Goal: Entertainment & Leisure: Consume media (video, audio)

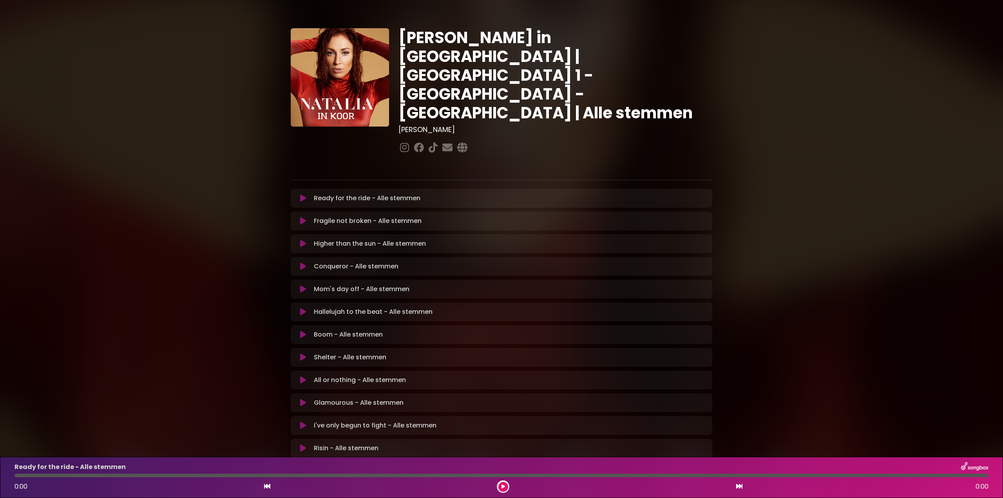
click at [301, 240] on icon at bounding box center [303, 244] width 6 height 8
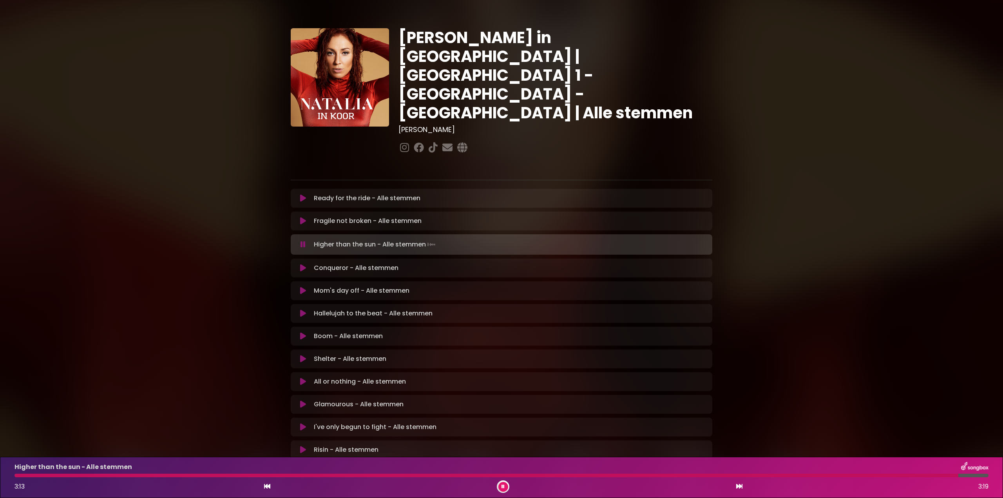
click at [767, 475] on div at bounding box center [486, 476] width 944 height 4
drag, startPoint x: 503, startPoint y: 485, endPoint x: 514, endPoint y: 490, distance: 11.9
click at [504, 486] on icon at bounding box center [502, 486] width 3 height 5
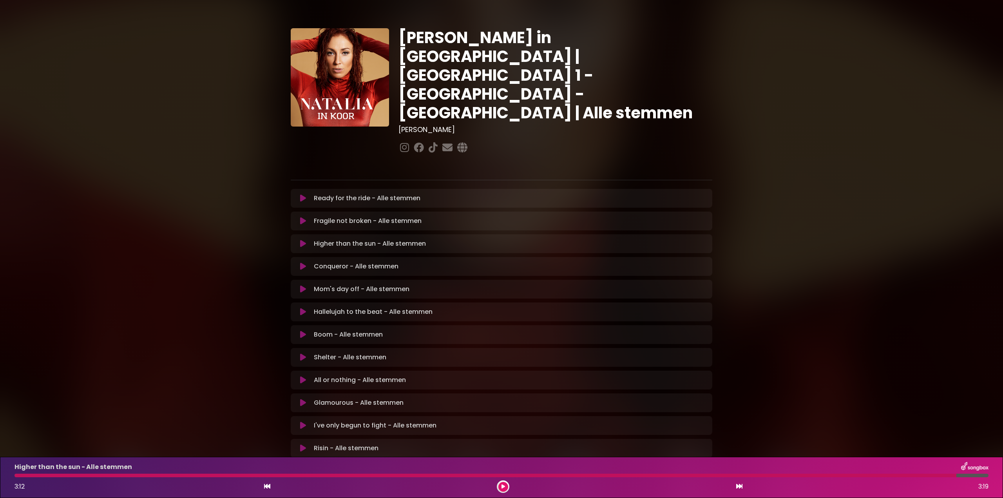
click at [19, 478] on div "Higher than the sun - Alle stemmen 3:12 3:19" at bounding box center [501, 477] width 983 height 31
click at [19, 476] on div at bounding box center [485, 476] width 942 height 4
click at [505, 486] on button at bounding box center [503, 487] width 10 height 10
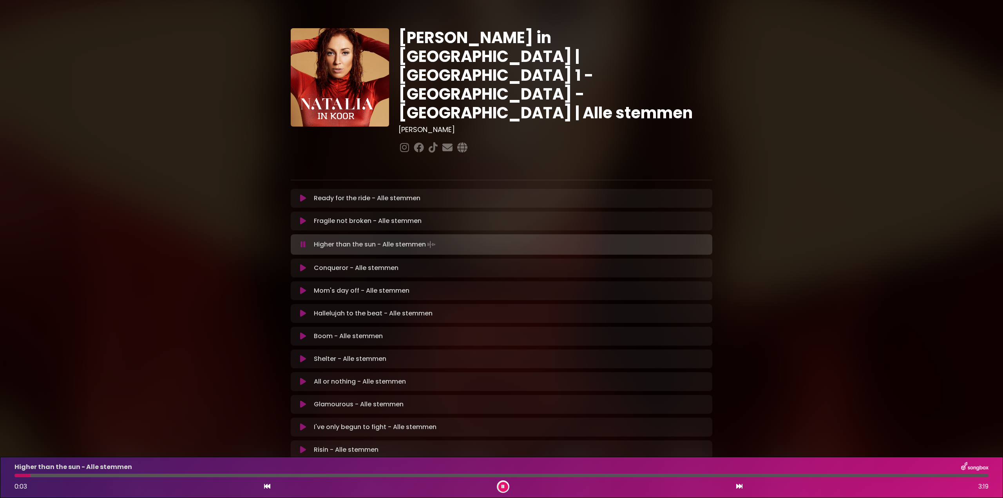
click at [60, 475] on div at bounding box center [501, 476] width 974 height 4
click at [84, 476] on div at bounding box center [95, 476] width 163 height 4
click at [506, 487] on button at bounding box center [503, 487] width 10 height 10
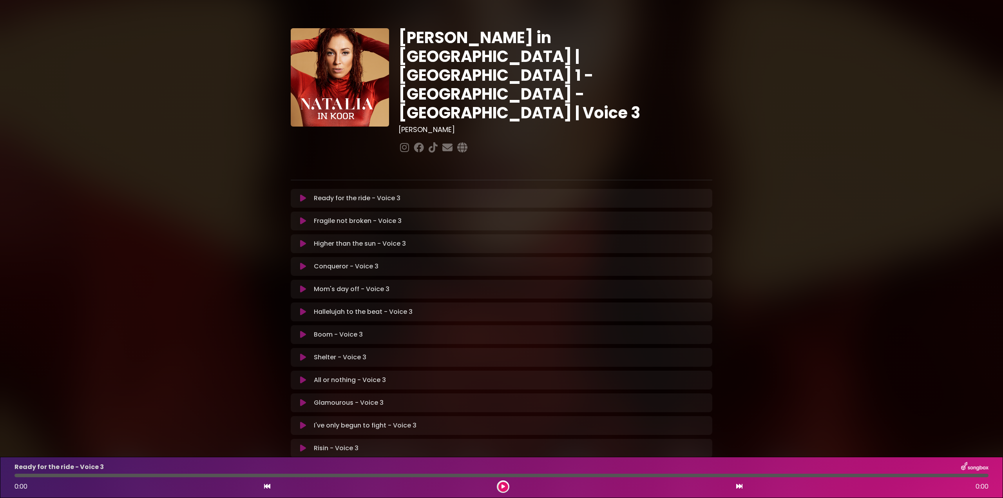
click at [302, 240] on icon at bounding box center [303, 244] width 6 height 8
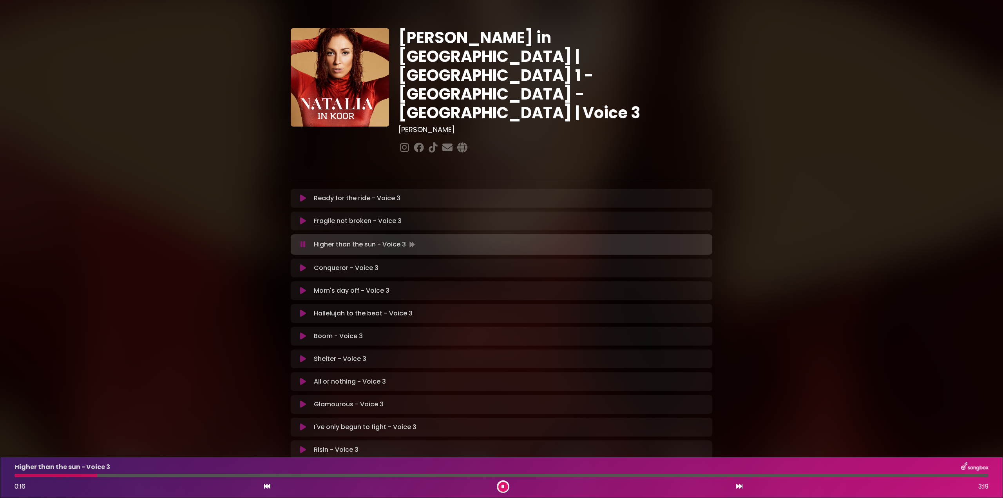
click at [97, 476] on div at bounding box center [55, 476] width 83 height 4
click at [42, 476] on div at bounding box center [226, 476] width 424 height 4
click at [112, 476] on div at bounding box center [95, 476] width 162 height 4
click at [389, 475] on div at bounding box center [227, 476] width 426 height 4
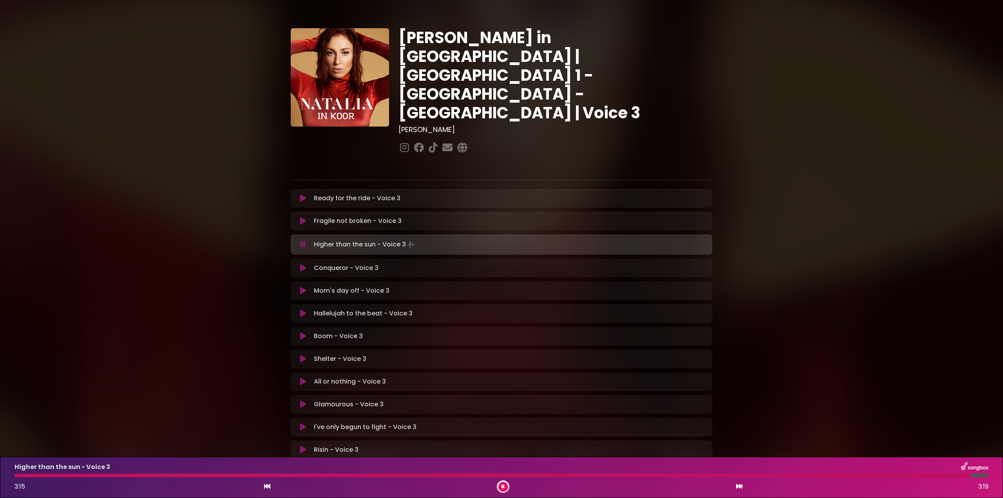
click at [743, 475] on div at bounding box center [492, 476] width 956 height 4
click at [638, 473] on div "Higher than the sun - Voice 3 2:31 3:19" at bounding box center [501, 477] width 983 height 31
click at [642, 475] on div at bounding box center [386, 476] width 745 height 4
click at [505, 484] on button at bounding box center [503, 487] width 10 height 10
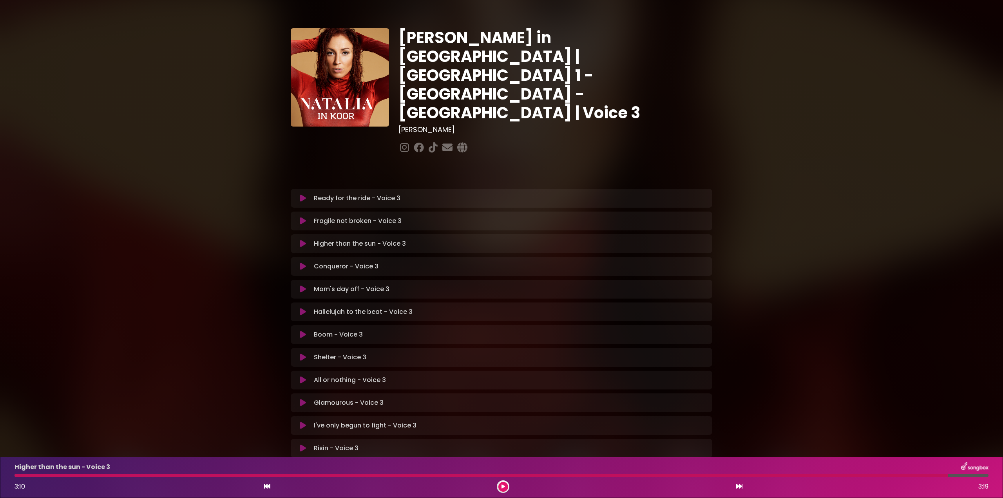
click at [18, 475] on div at bounding box center [480, 476] width 933 height 4
click at [303, 240] on icon at bounding box center [303, 244] width 6 height 8
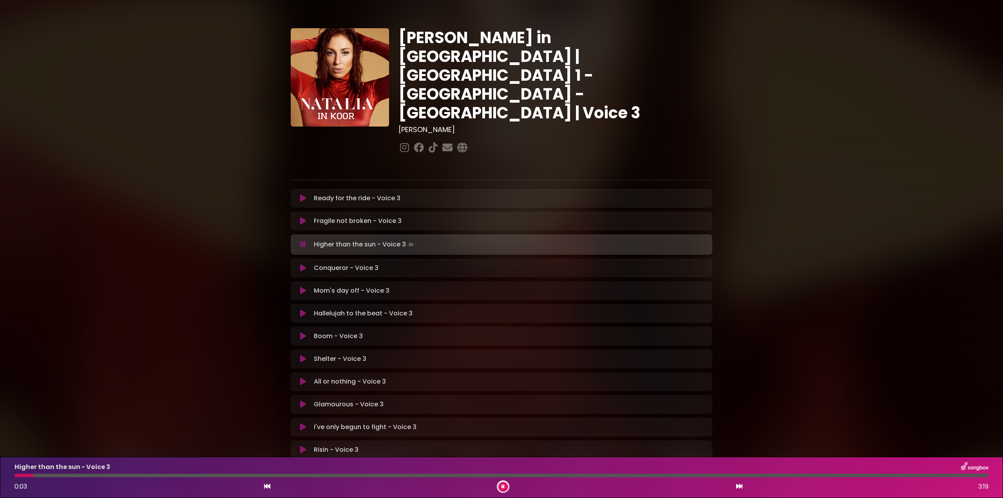
click at [89, 474] on div "Higher than the sun - Voice 3 0:03 3:19" at bounding box center [501, 477] width 983 height 31
click at [92, 476] on div at bounding box center [501, 476] width 974 height 4
click at [153, 476] on div at bounding box center [109, 476] width 190 height 4
click at [155, 477] on div at bounding box center [107, 476] width 187 height 4
click at [124, 477] on div "Higher than the sun - Voice 3 0:32 3:19" at bounding box center [501, 477] width 983 height 31
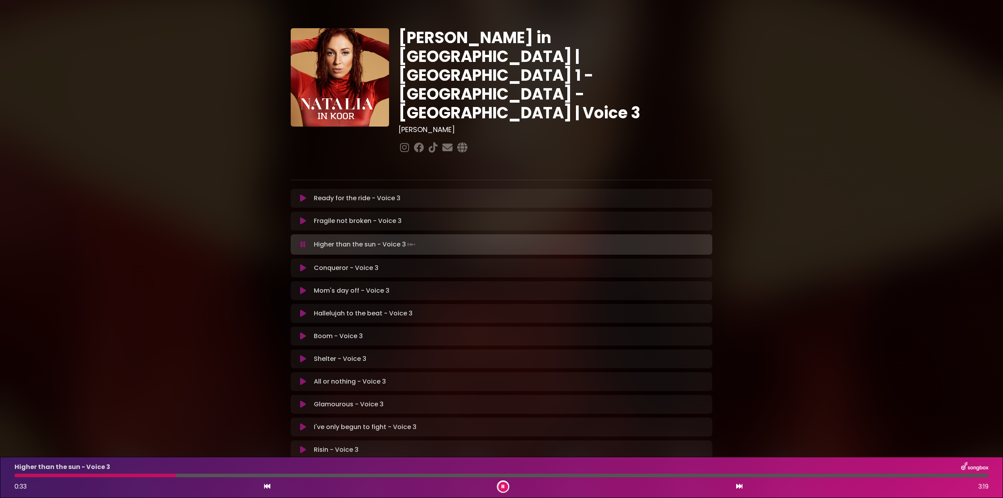
drag, startPoint x: 123, startPoint y: 475, endPoint x: 128, endPoint y: 478, distance: 5.1
click at [123, 476] on div at bounding box center [95, 476] width 162 height 4
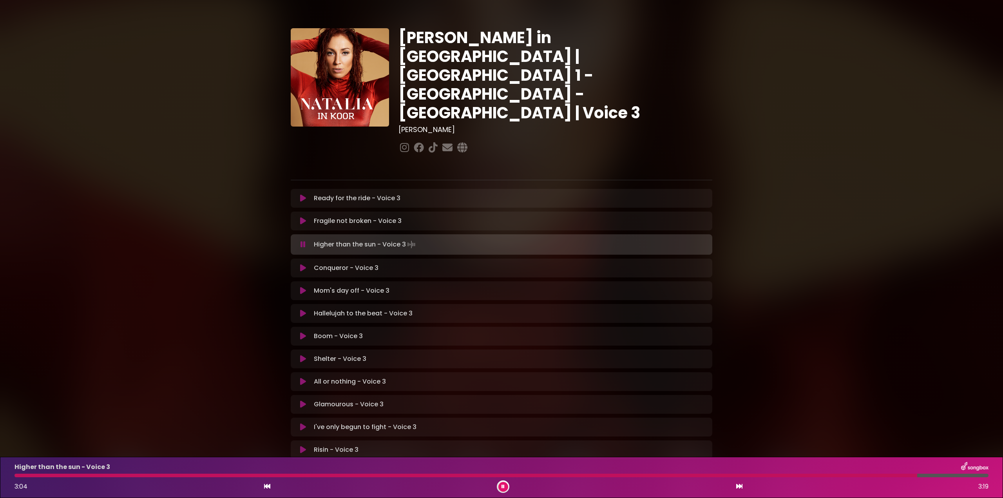
click at [852, 474] on div at bounding box center [465, 476] width 902 height 4
click at [857, 475] on div at bounding box center [462, 476] width 896 height 4
click at [857, 477] on div at bounding box center [469, 476] width 911 height 4
click at [852, 473] on div "Higher than the sun - Voice 3 3:05 3:19" at bounding box center [501, 477] width 983 height 31
click at [852, 473] on div "Higher than the sun - Voice 3 3:06 3:19" at bounding box center [501, 477] width 983 height 31
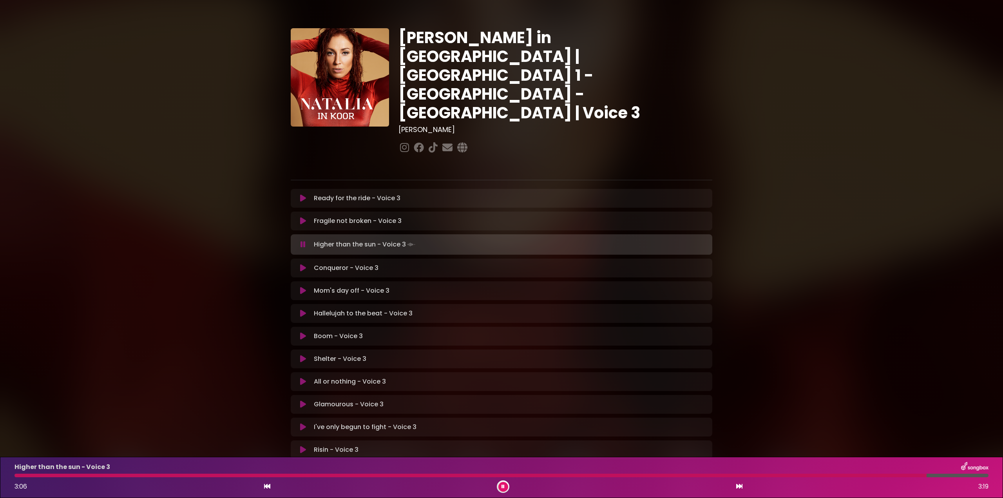
click at [852, 473] on div "Higher than the sun - Voice 3 3:06 3:19" at bounding box center [501, 477] width 983 height 31
click at [853, 474] on div at bounding box center [471, 476] width 914 height 4
click at [855, 475] on div at bounding box center [476, 476] width 925 height 4
click at [846, 476] on div at bounding box center [430, 476] width 832 height 4
click at [872, 474] on div at bounding box center [479, 476] width 930 height 4
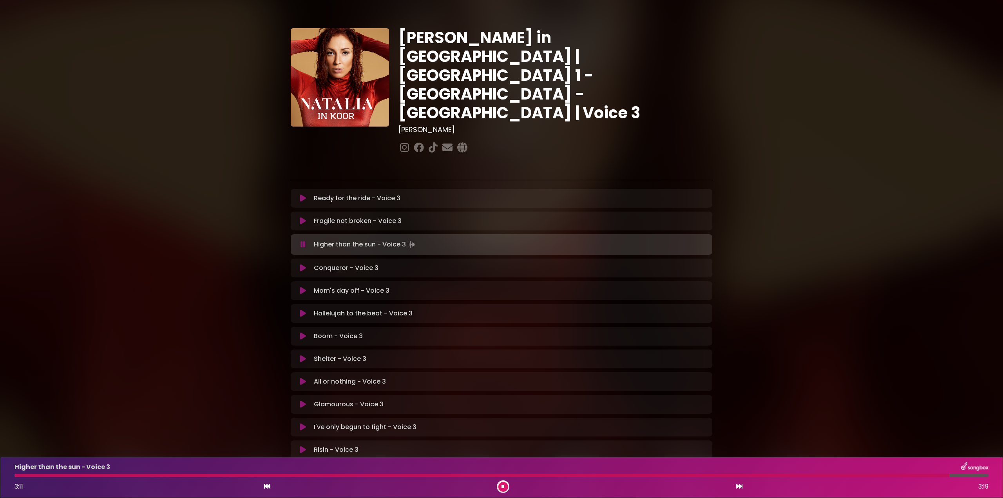
click at [505, 486] on button at bounding box center [503, 487] width 10 height 10
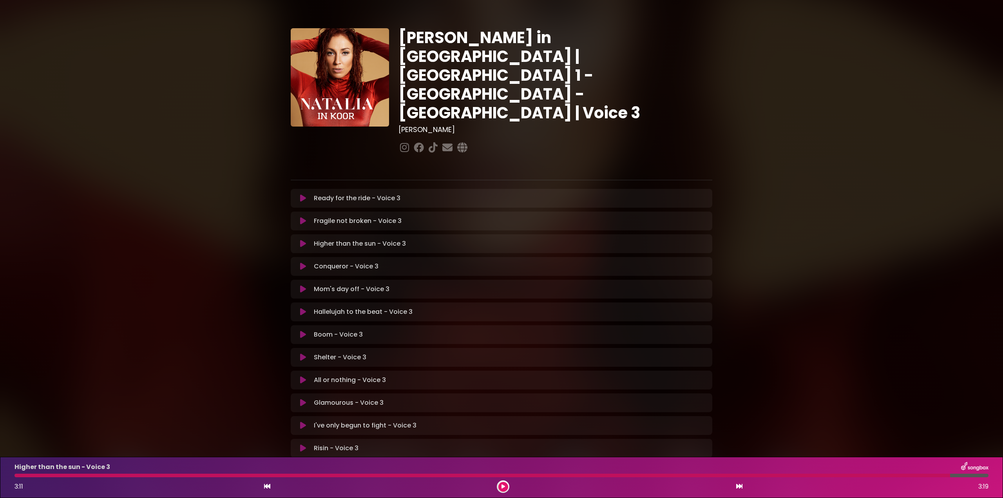
click at [301, 308] on icon at bounding box center [303, 312] width 6 height 8
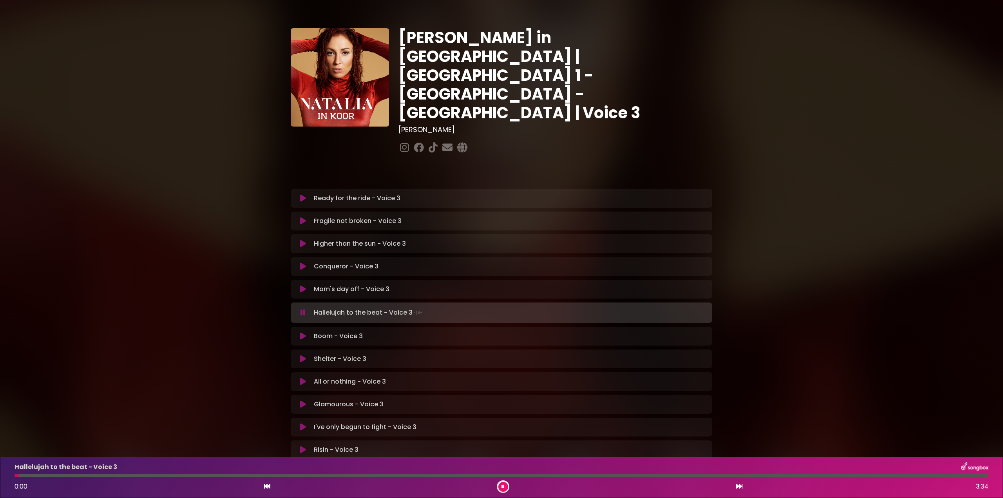
click at [513, 477] on div "Hallelujah to the beat - Voice 3 0:00 3:34" at bounding box center [501, 477] width 983 height 31
click at [491, 476] on div at bounding box center [501, 476] width 974 height 4
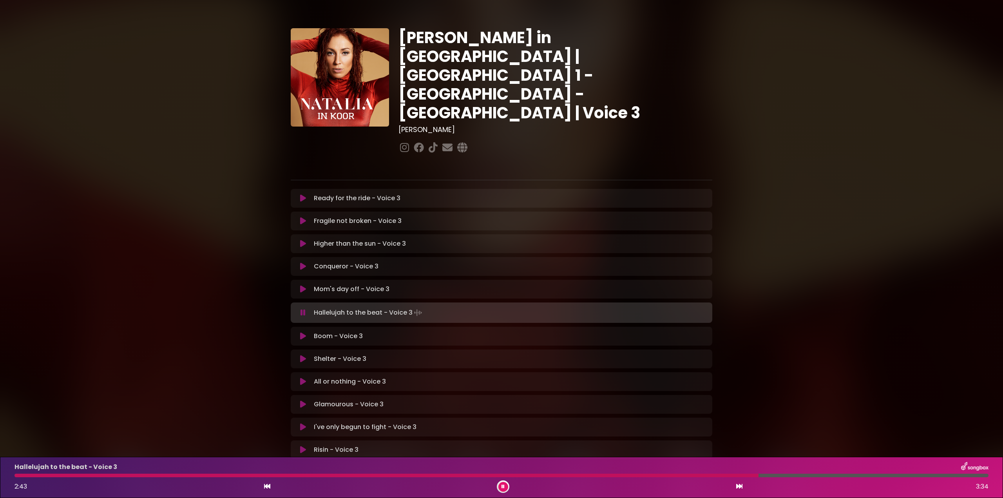
click at [669, 477] on div "Hallelujah to the beat - Voice 3 2:43 3:34" at bounding box center [501, 477] width 983 height 31
click at [668, 476] on div at bounding box center [501, 476] width 974 height 4
drag, startPoint x: 505, startPoint y: 485, endPoint x: 541, endPoint y: 215, distance: 272.3
click at [505, 485] on button at bounding box center [503, 487] width 10 height 10
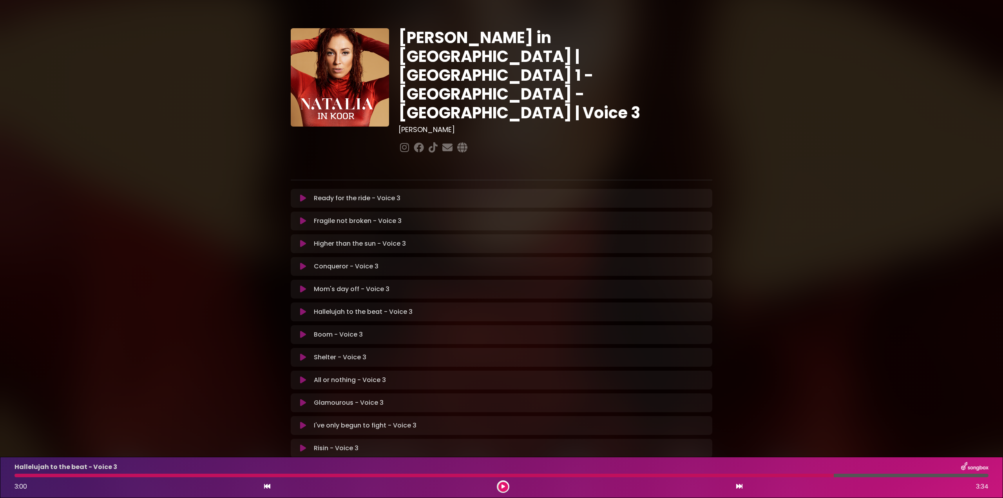
click at [304, 353] on icon at bounding box center [303, 357] width 6 height 8
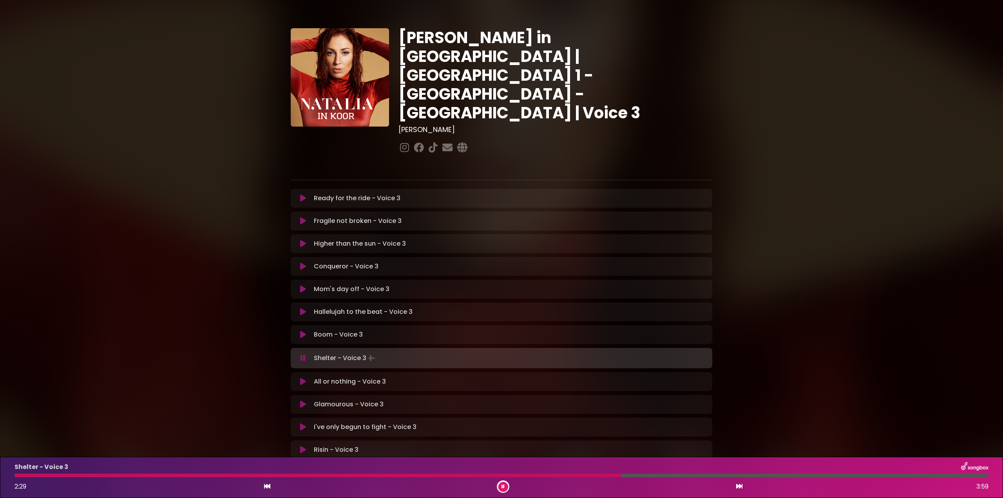
click at [303, 354] on icon at bounding box center [302, 358] width 5 height 8
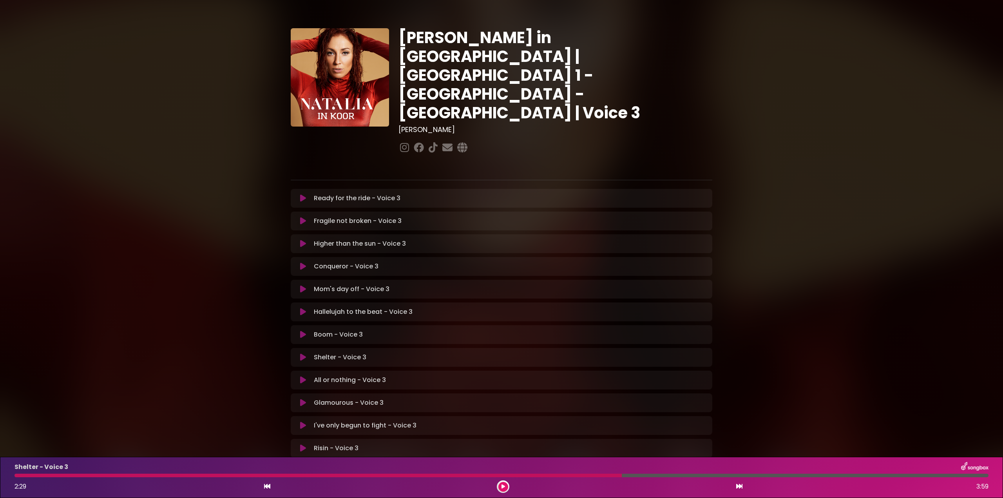
click at [302, 353] on icon at bounding box center [303, 357] width 6 height 8
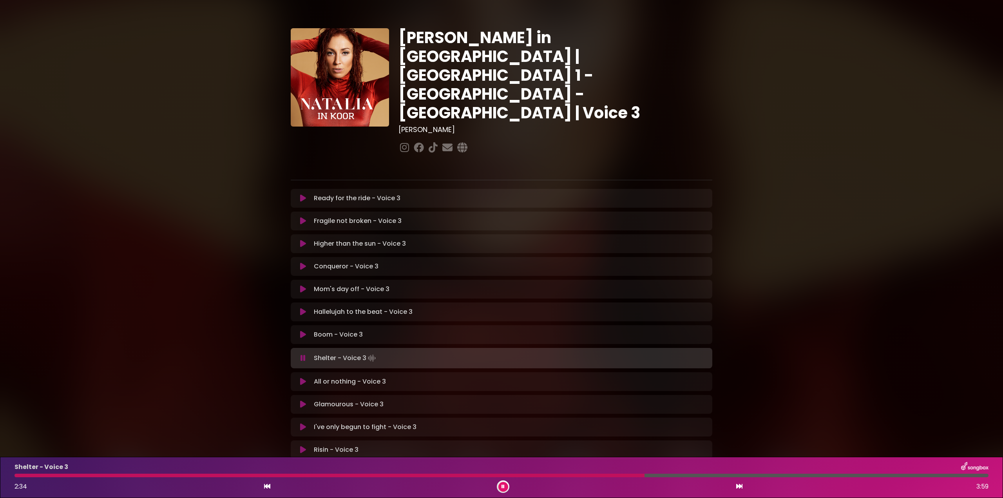
click at [717, 476] on div at bounding box center [501, 476] width 974 height 4
click at [751, 472] on div "Shelter - Voice 3 2:53 3:59" at bounding box center [501, 477] width 983 height 31
click at [749, 476] on div at bounding box center [501, 476] width 974 height 4
click at [770, 477] on div at bounding box center [501, 476] width 974 height 4
click at [758, 474] on div "Shelter - Voice 3 3:58 3:59" at bounding box center [501, 477] width 983 height 31
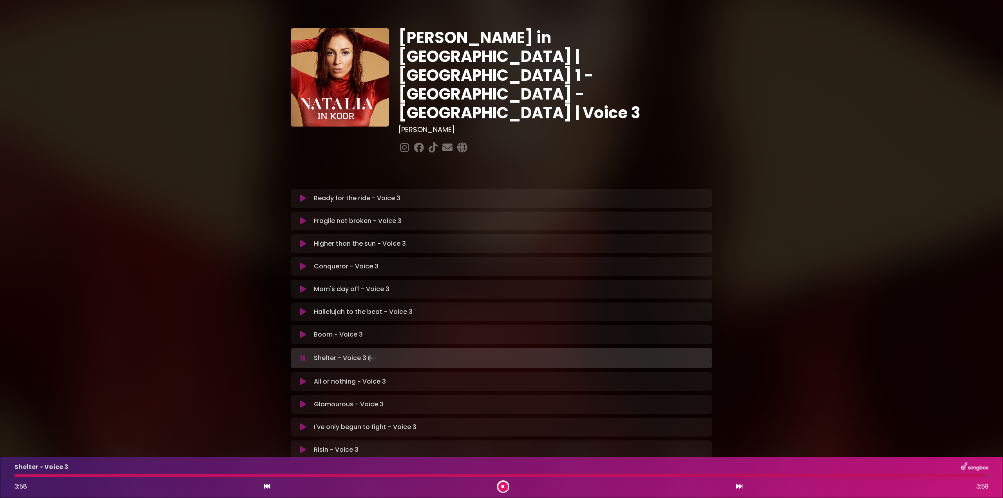
click at [767, 476] on div at bounding box center [500, 476] width 972 height 4
click at [504, 485] on icon at bounding box center [502, 486] width 3 height 5
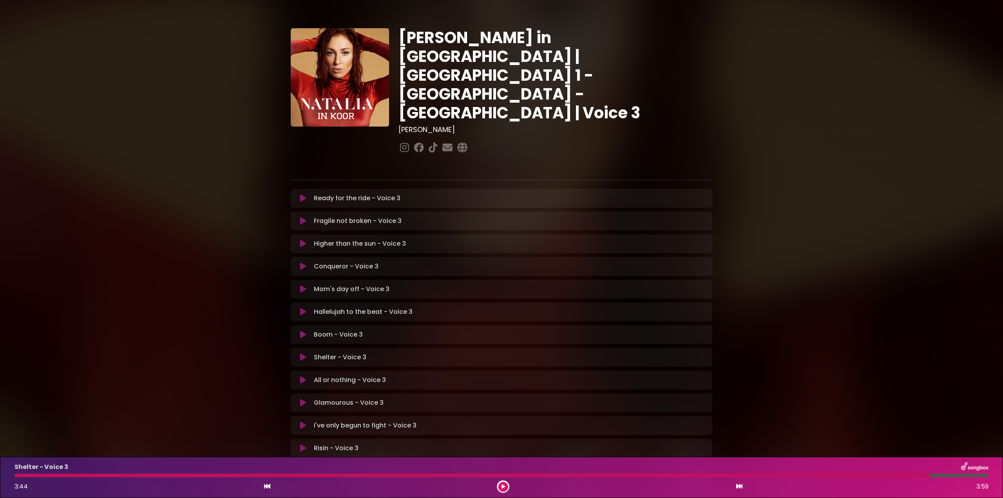
click at [304, 240] on icon at bounding box center [303, 244] width 6 height 8
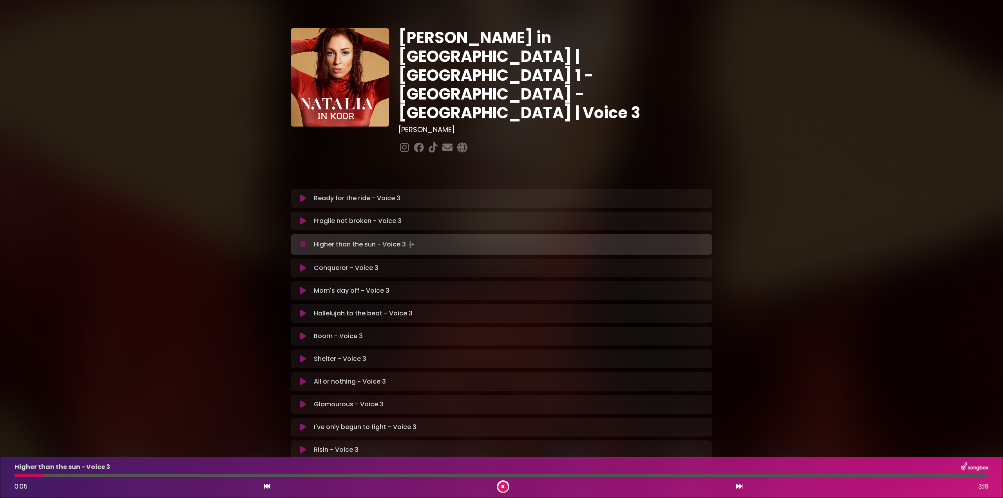
click at [304, 241] on icon at bounding box center [302, 245] width 5 height 8
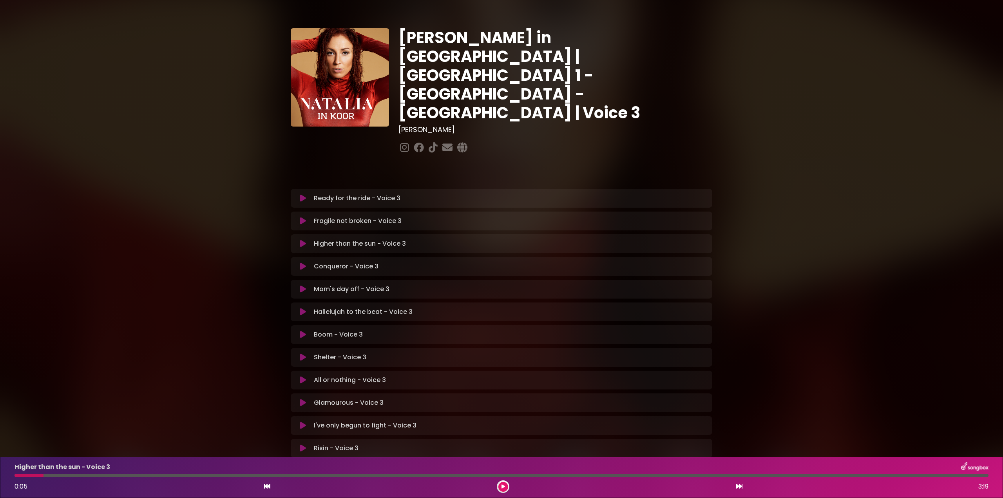
click at [305, 217] on icon at bounding box center [303, 221] width 6 height 8
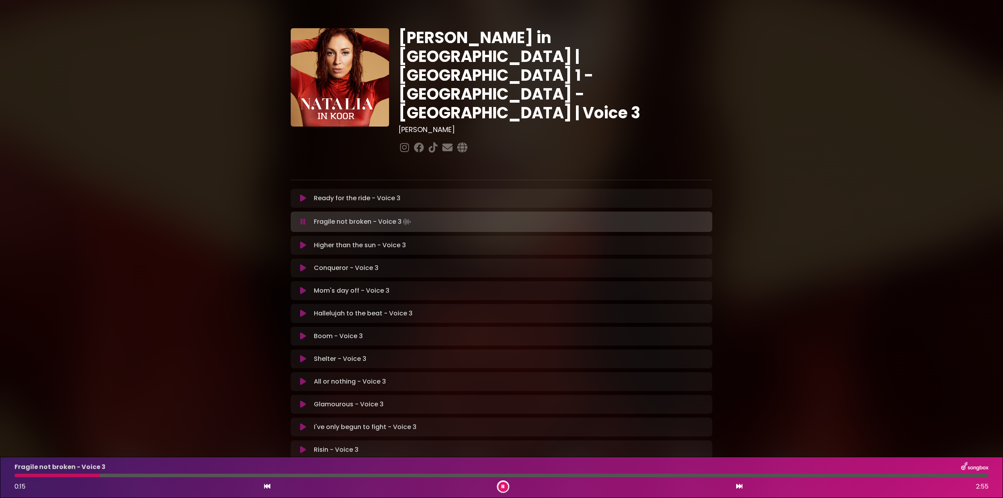
click at [18, 476] on div at bounding box center [56, 476] width 85 height 4
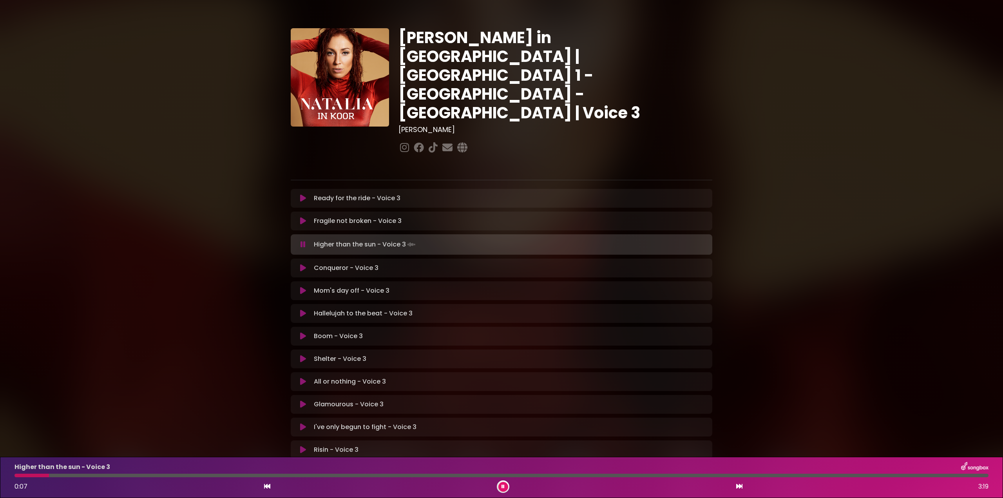
click at [18, 476] on div at bounding box center [31, 476] width 34 height 4
drag, startPoint x: 301, startPoint y: 190, endPoint x: 302, endPoint y: 208, distance: 17.6
click at [302, 217] on icon at bounding box center [303, 221] width 6 height 8
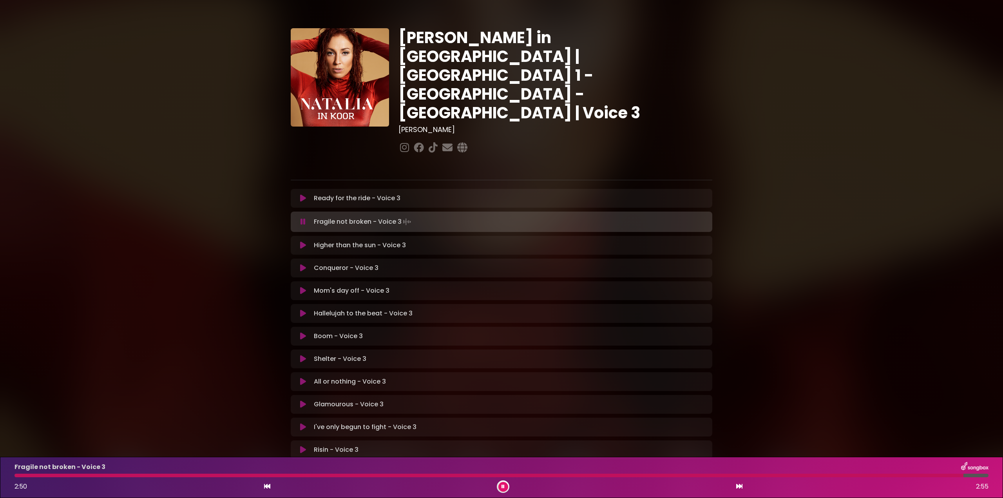
click at [21, 474] on div at bounding box center [488, 476] width 949 height 4
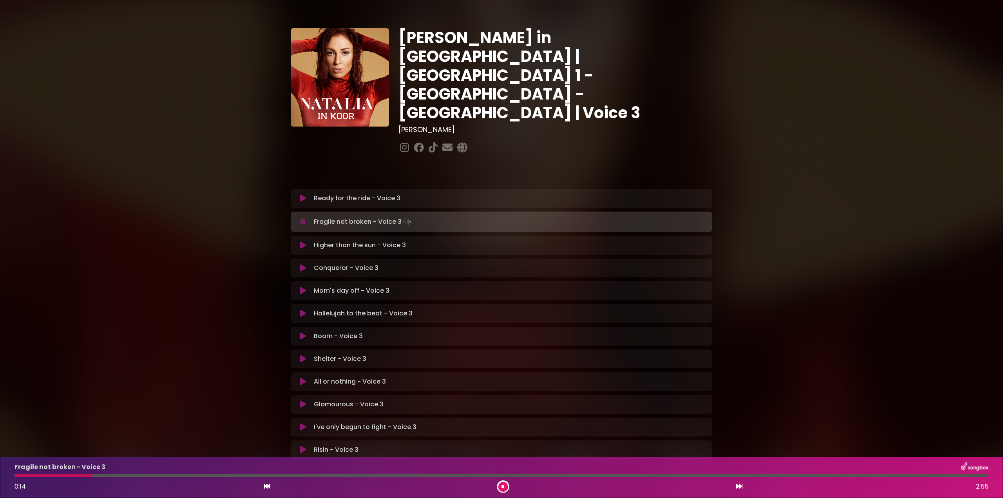
click at [170, 474] on div at bounding box center [501, 476] width 974 height 4
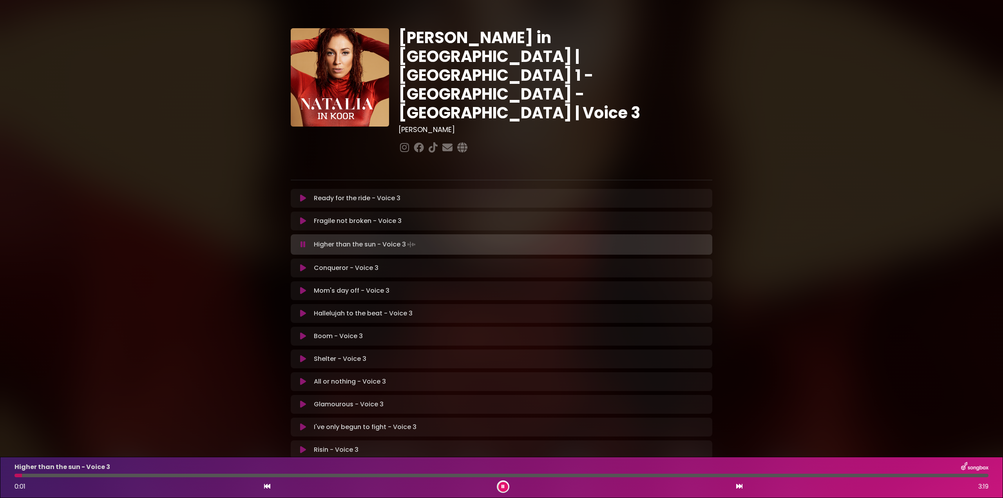
click at [306, 241] on button at bounding box center [302, 245] width 15 height 8
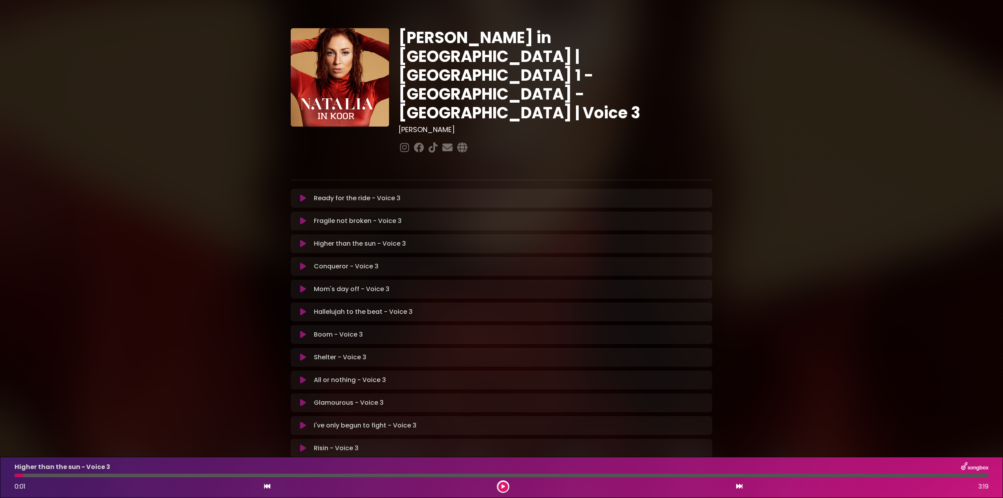
click at [303, 444] on icon at bounding box center [303, 448] width 6 height 8
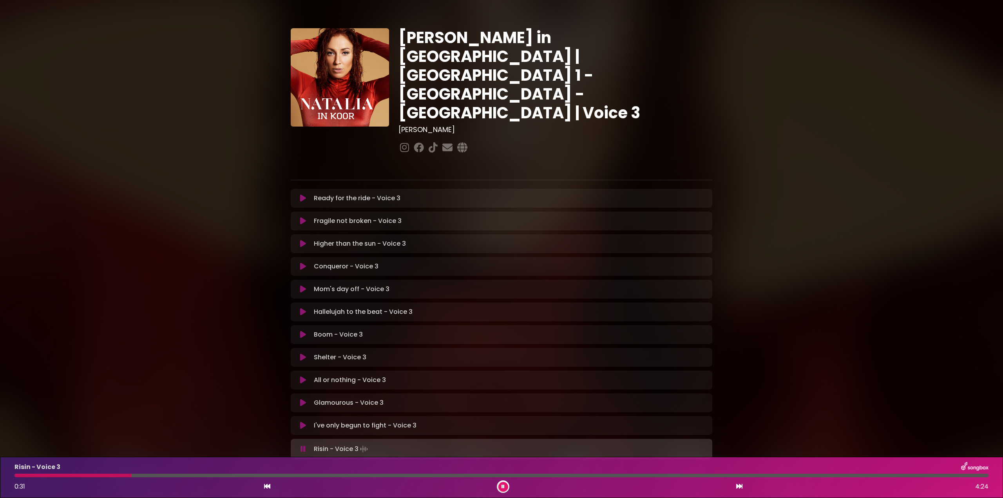
click at [17, 476] on div at bounding box center [72, 476] width 117 height 4
click at [194, 476] on div at bounding box center [194, 476] width 360 height 4
click at [219, 475] on div at bounding box center [501, 476] width 974 height 4
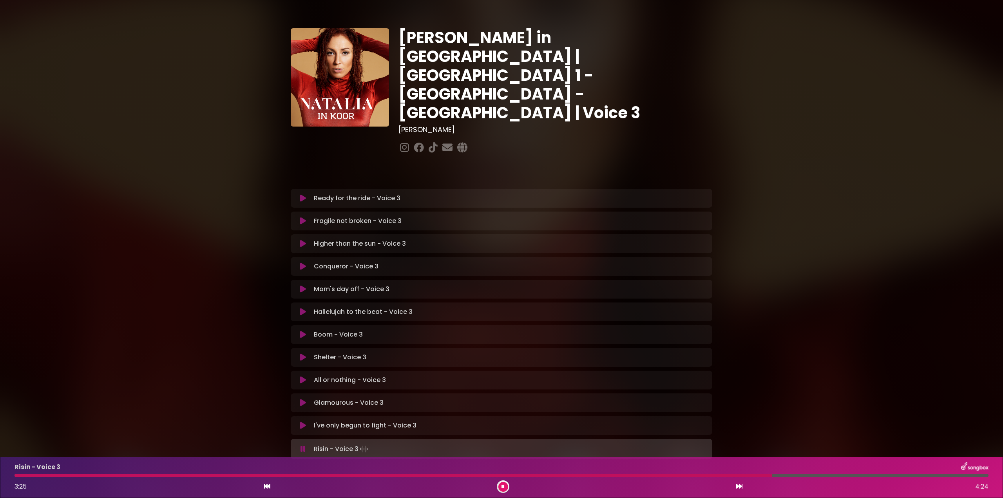
drag, startPoint x: 502, startPoint y: 486, endPoint x: 496, endPoint y: 414, distance: 72.7
click at [503, 485] on icon at bounding box center [502, 486] width 3 height 5
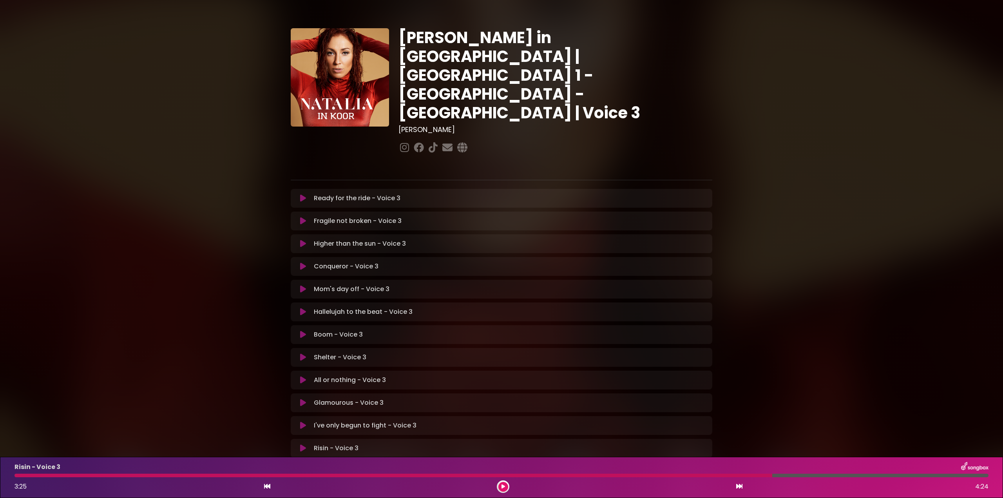
click at [304, 444] on icon at bounding box center [303, 448] width 6 height 8
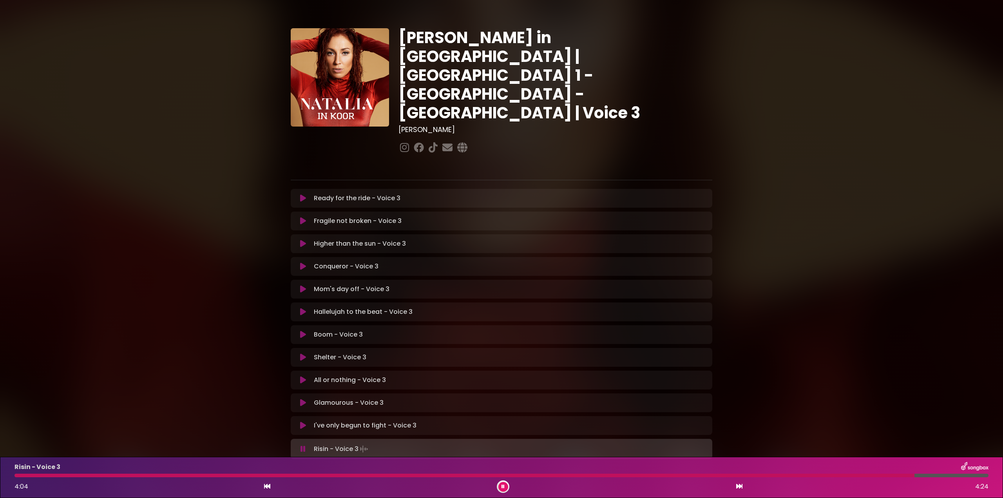
click at [843, 476] on div at bounding box center [464, 476] width 900 height 4
click at [780, 476] on div at bounding box center [397, 476] width 766 height 4
drag, startPoint x: 299, startPoint y: 423, endPoint x: 374, endPoint y: 444, distance: 77.5
click at [301, 445] on button at bounding box center [302, 449] width 15 height 8
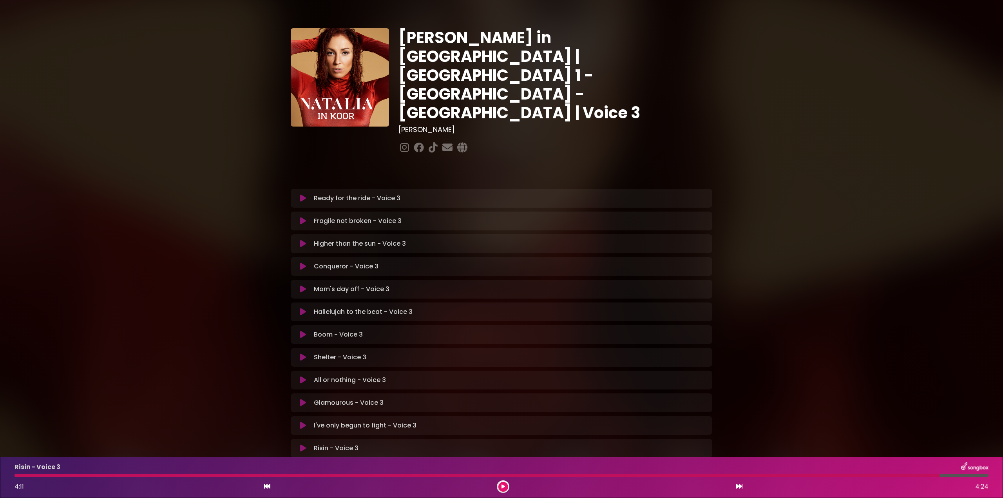
click at [761, 473] on div "Risin - Voice 3 4:11 4:24" at bounding box center [501, 477] width 983 height 31
click at [763, 477] on div at bounding box center [476, 476] width 925 height 4
click at [306, 444] on button at bounding box center [302, 448] width 15 height 8
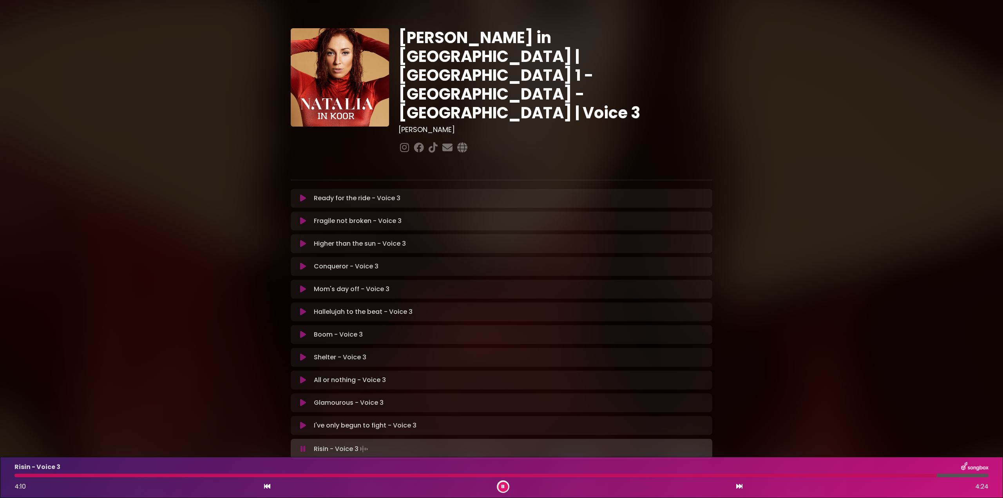
click at [382, 476] on div at bounding box center [475, 476] width 922 height 4
click at [504, 485] on icon at bounding box center [502, 486] width 3 height 5
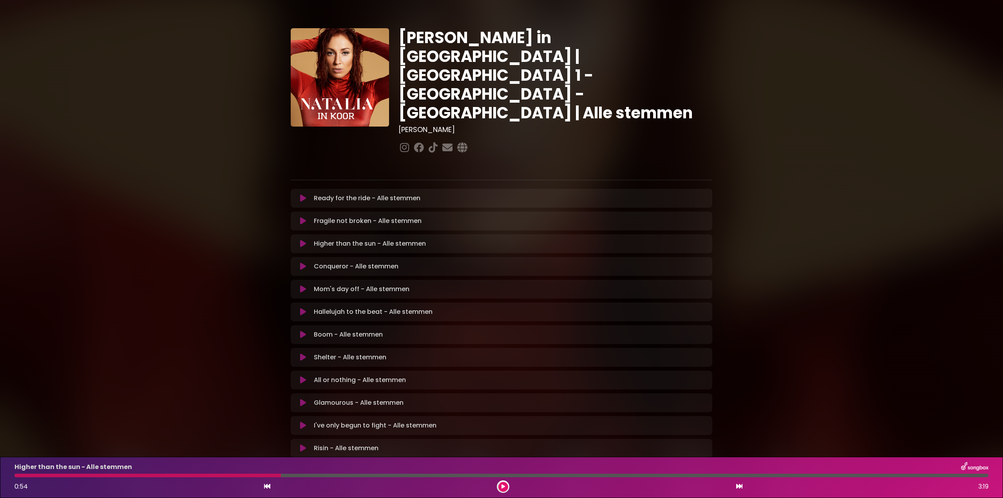
click at [304, 308] on icon at bounding box center [303, 312] width 6 height 8
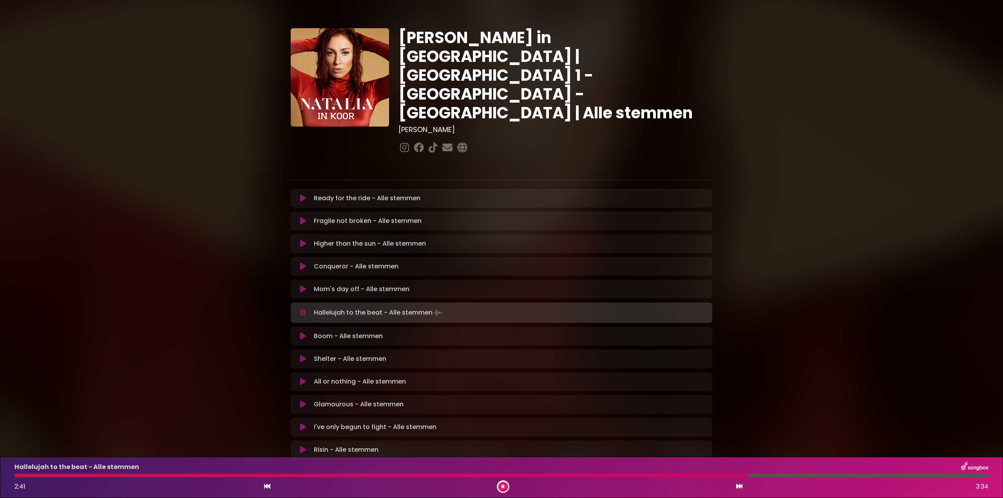
click at [301, 309] on icon at bounding box center [302, 313] width 5 height 8
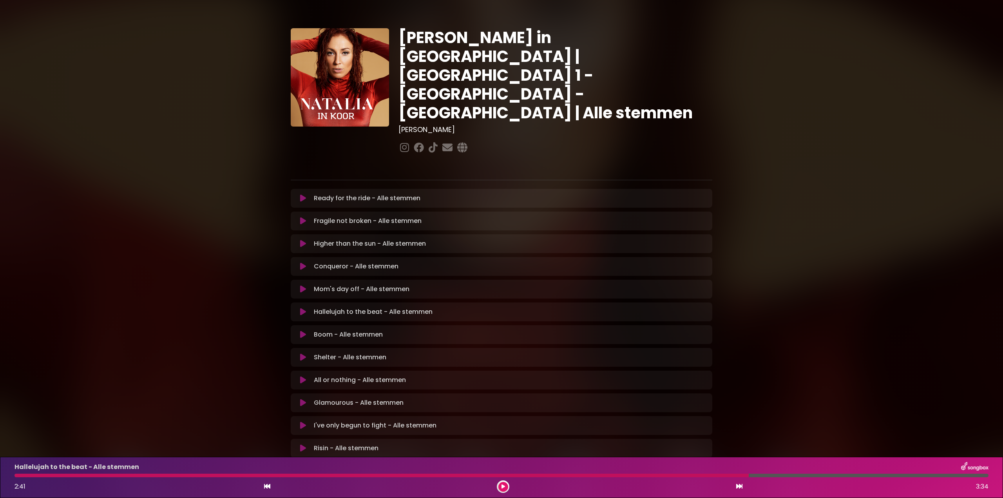
click at [190, 477] on div "Hallelujah to the beat - Alle stemmen 2:41 3:34" at bounding box center [501, 477] width 983 height 31
click at [197, 479] on div "Hallelujah to the beat - Alle stemmen 2:41 3:34" at bounding box center [501, 477] width 983 height 31
click at [196, 476] on div at bounding box center [381, 476] width 734 height 4
click at [29, 473] on div "Hallelujah to the beat - Alle stemmen 2:41 3:34" at bounding box center [501, 477] width 983 height 31
drag, startPoint x: 503, startPoint y: 486, endPoint x: 494, endPoint y: 496, distance: 13.3
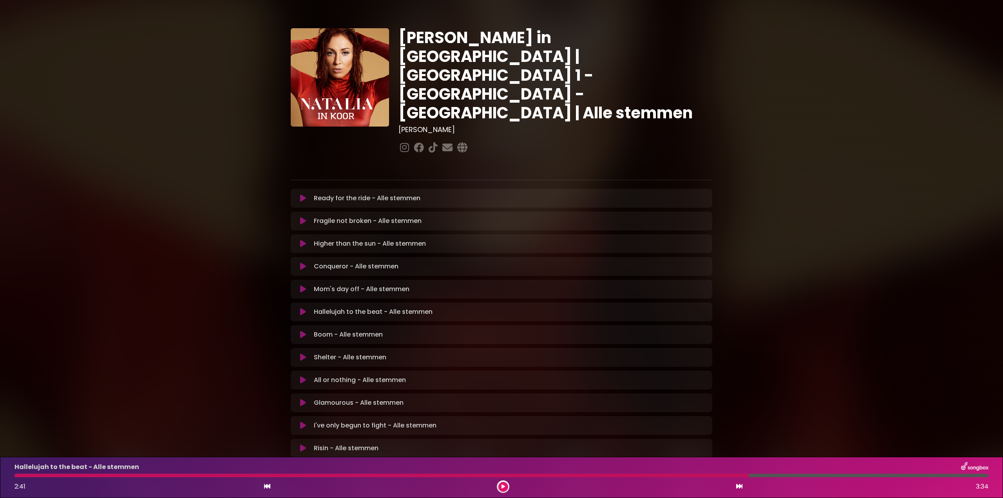
click at [503, 486] on icon at bounding box center [503, 486] width 4 height 5
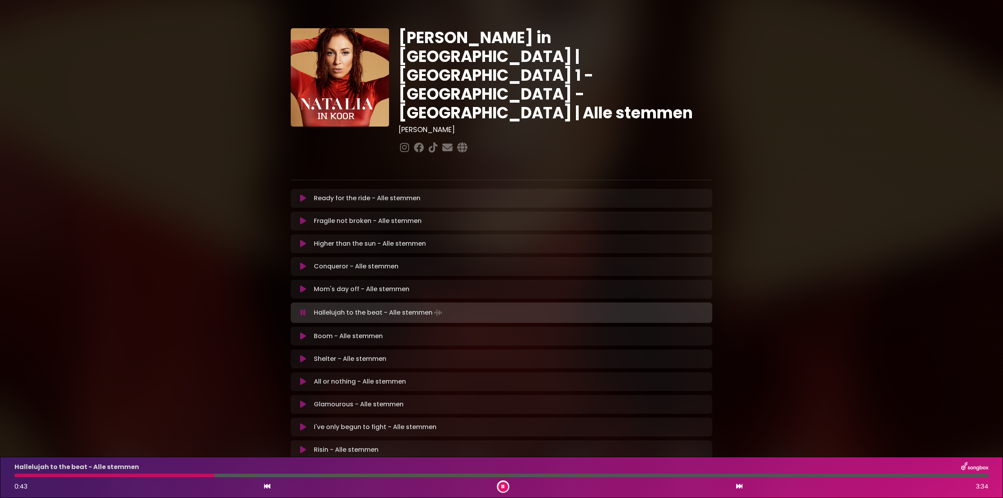
click at [21, 477] on div at bounding box center [114, 476] width 200 height 4
click at [312, 474] on div at bounding box center [501, 476] width 974 height 4
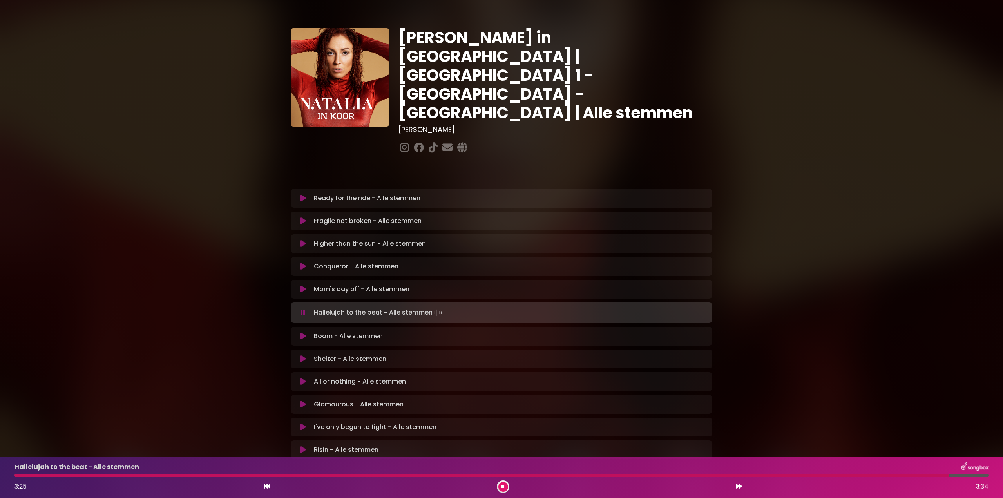
click at [504, 484] on icon at bounding box center [502, 486] width 3 height 5
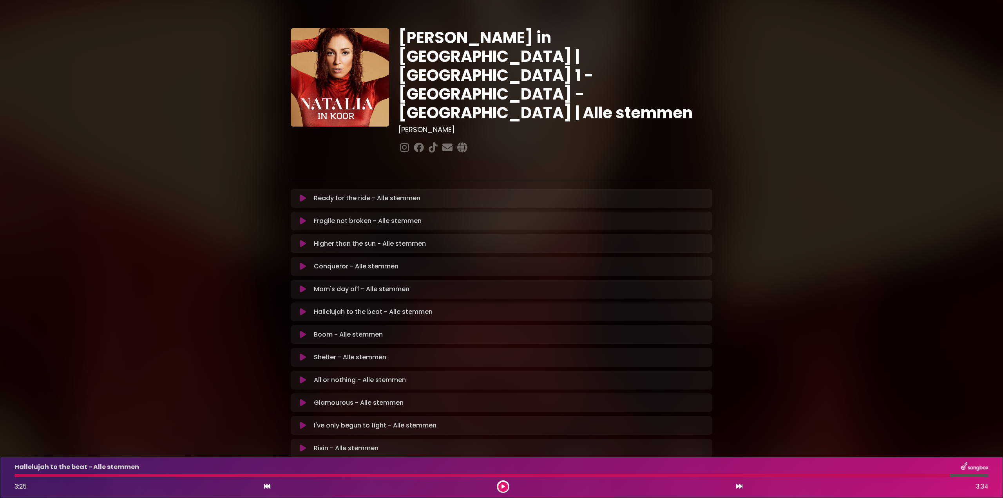
click at [305, 353] on button at bounding box center [302, 357] width 15 height 8
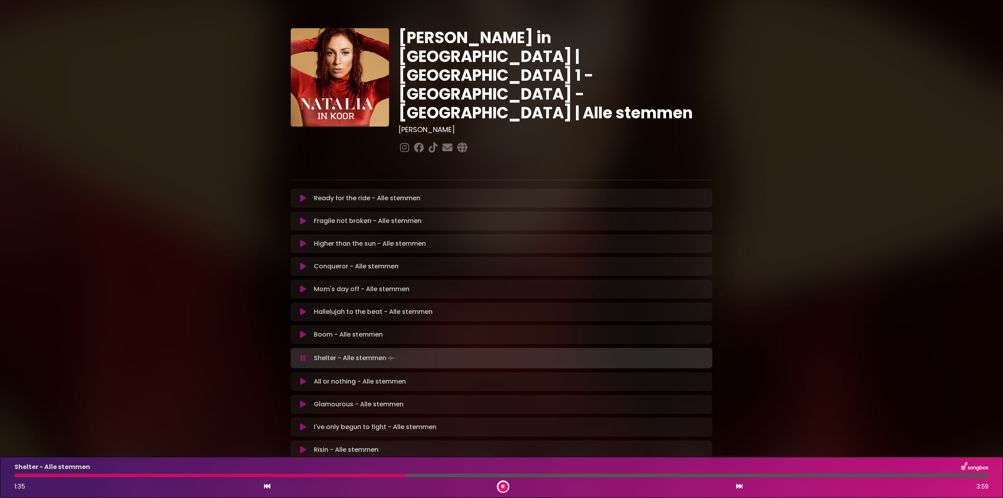
click at [303, 354] on icon at bounding box center [302, 358] width 5 height 8
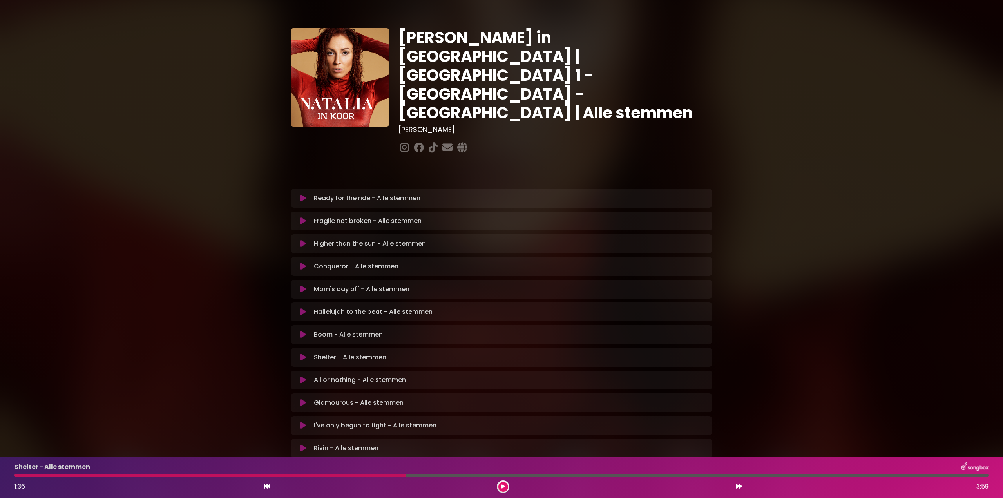
click at [303, 353] on icon at bounding box center [303, 357] width 6 height 8
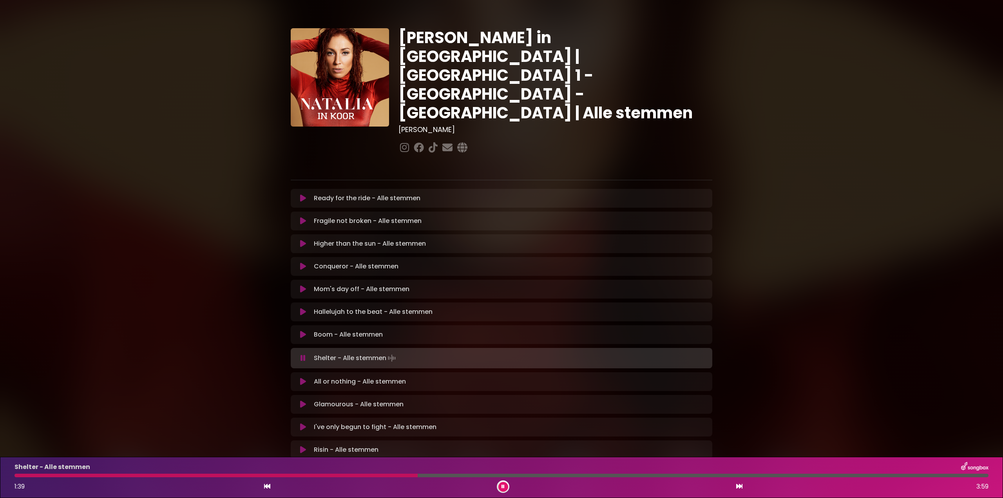
click at [252, 475] on div at bounding box center [215, 476] width 403 height 4
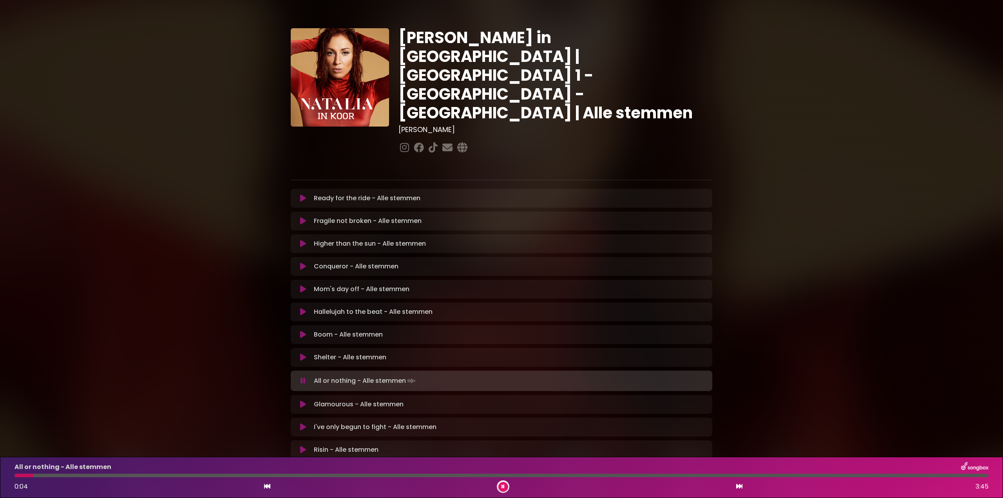
click at [504, 486] on icon at bounding box center [502, 486] width 3 height 5
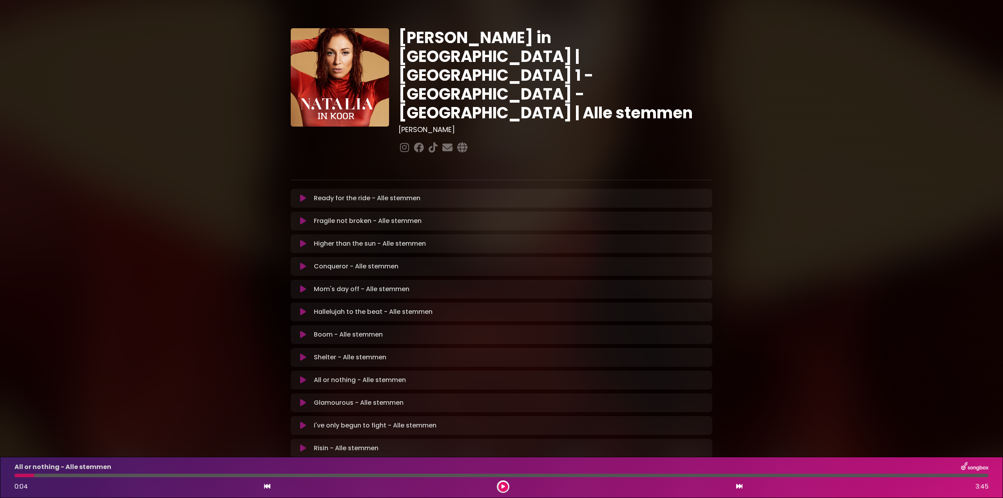
drag, startPoint x: 301, startPoint y: 192, endPoint x: 305, endPoint y: 195, distance: 5.1
click at [303, 217] on icon at bounding box center [303, 221] width 6 height 8
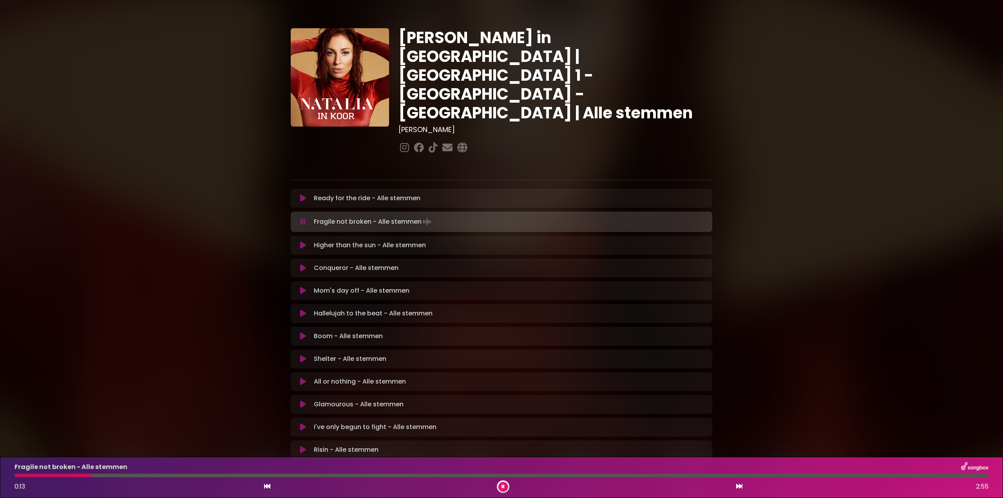
click at [21, 477] on div at bounding box center [52, 476] width 76 height 4
click at [16, 475] on div at bounding box center [22, 476] width 16 height 4
drag, startPoint x: 504, startPoint y: 483, endPoint x: 525, endPoint y: 399, distance: 86.5
click at [504, 483] on button at bounding box center [503, 487] width 10 height 10
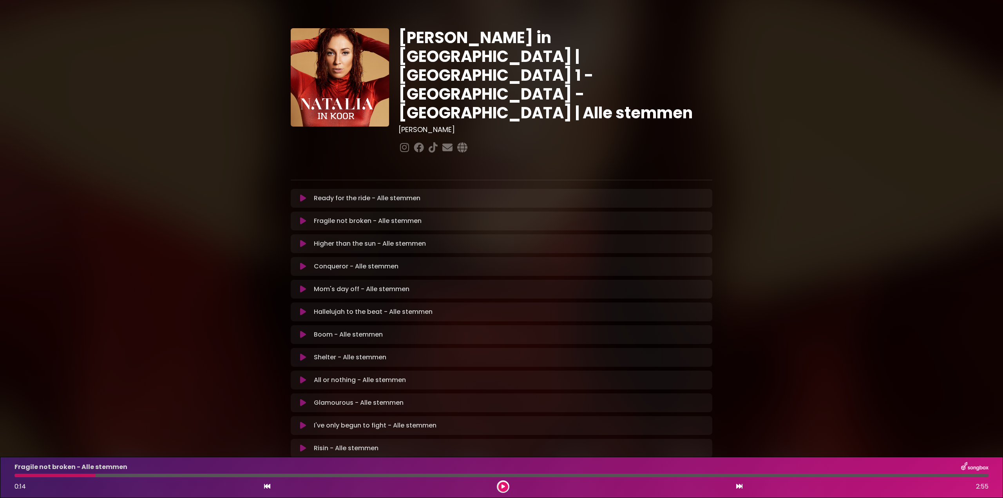
click at [303, 217] on icon at bounding box center [303, 221] width 6 height 8
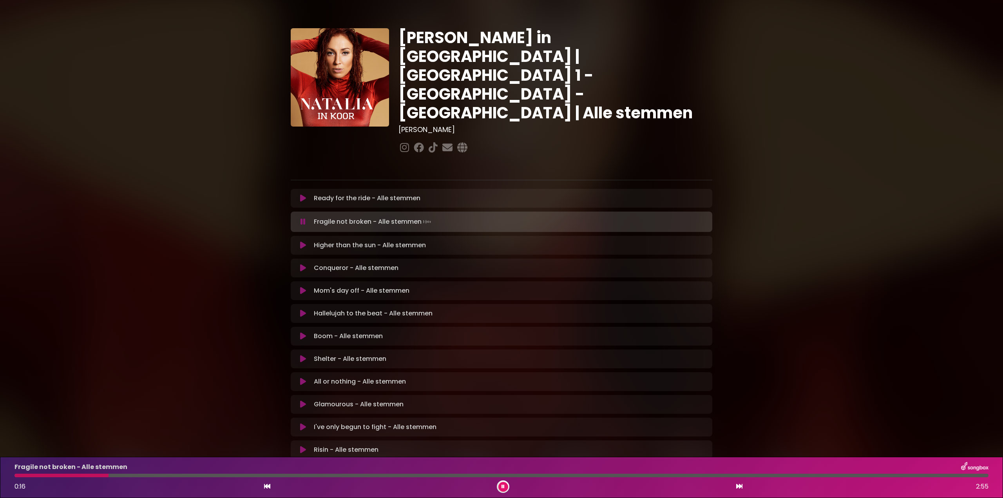
click at [20, 475] on div at bounding box center [61, 476] width 94 height 4
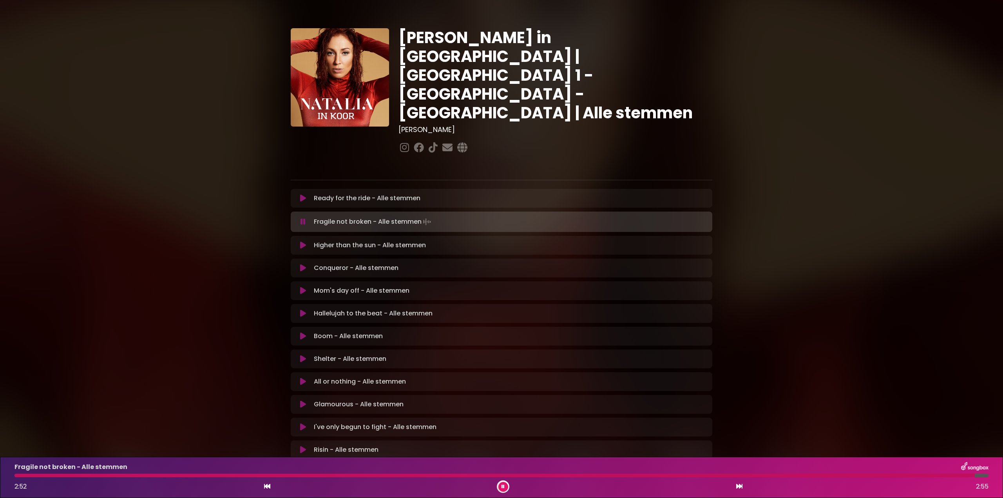
click at [300, 218] on button at bounding box center [302, 222] width 15 height 8
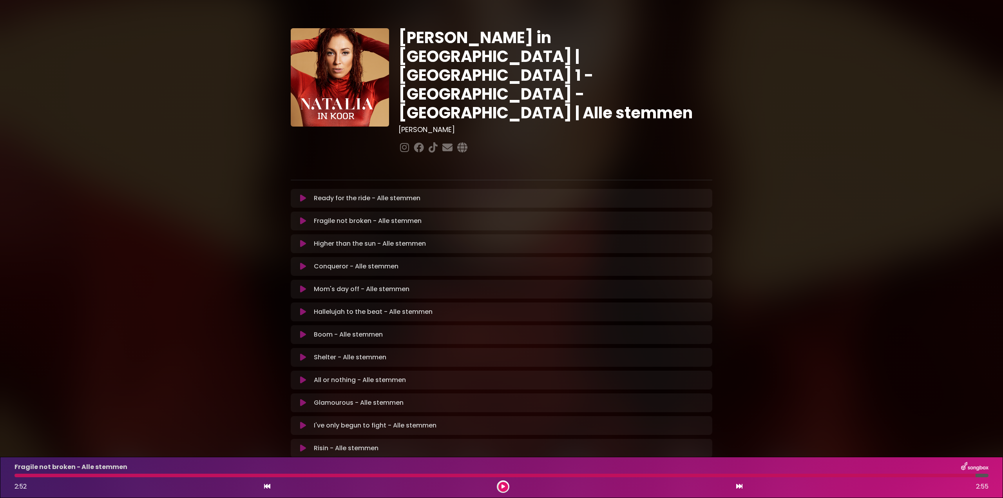
click at [19, 475] on div at bounding box center [494, 476] width 961 height 4
click at [20, 476] on div at bounding box center [494, 476] width 961 height 4
click at [503, 485] on icon at bounding box center [503, 486] width 4 height 5
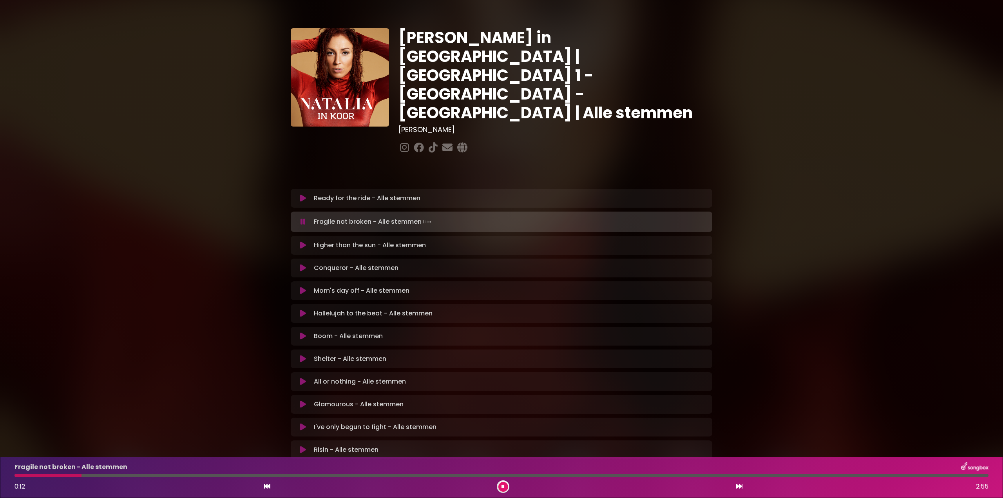
click at [300, 241] on icon at bounding box center [303, 245] width 6 height 8
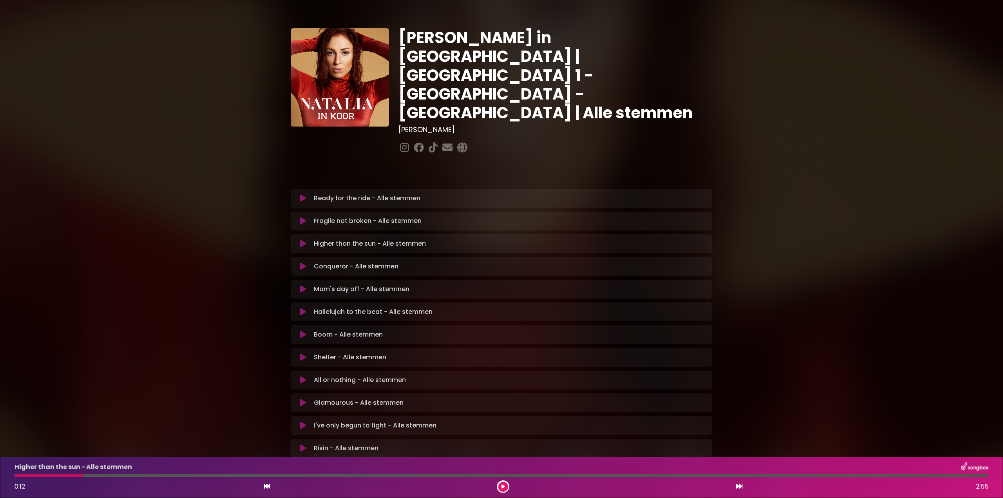
click at [302, 217] on icon at bounding box center [303, 221] width 6 height 8
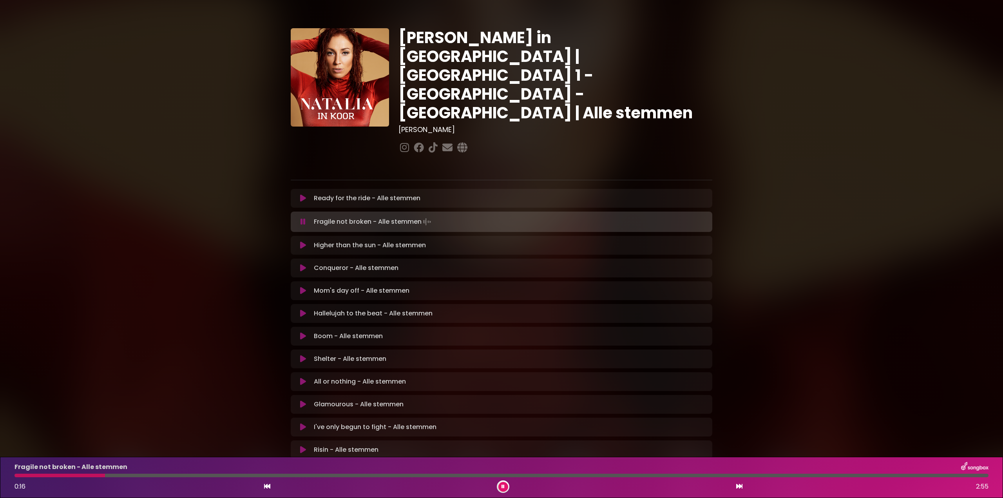
click at [239, 473] on div "Fragile not broken - Alle stemmen 0:16 2:55" at bounding box center [501, 477] width 983 height 31
click at [239, 474] on div at bounding box center [501, 476] width 974 height 4
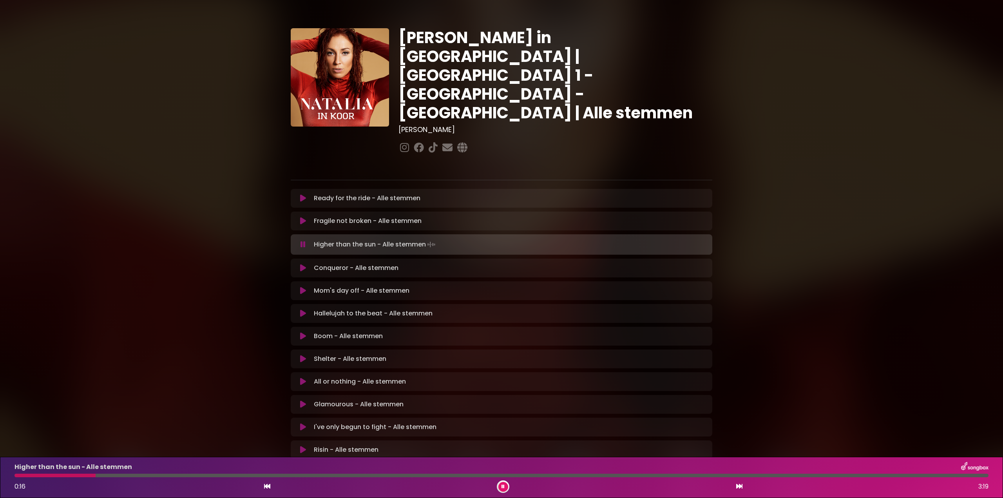
click at [302, 241] on icon at bounding box center [302, 245] width 5 height 8
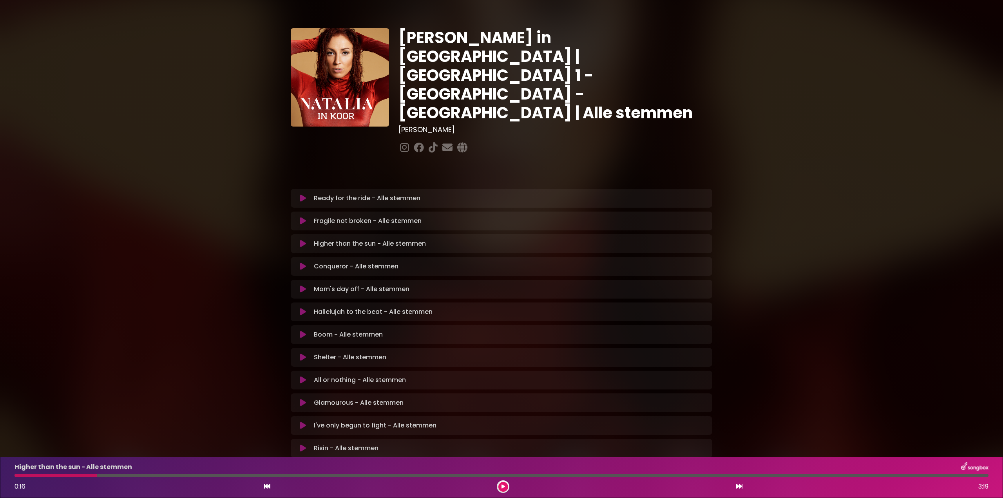
click at [304, 444] on icon at bounding box center [303, 448] width 6 height 8
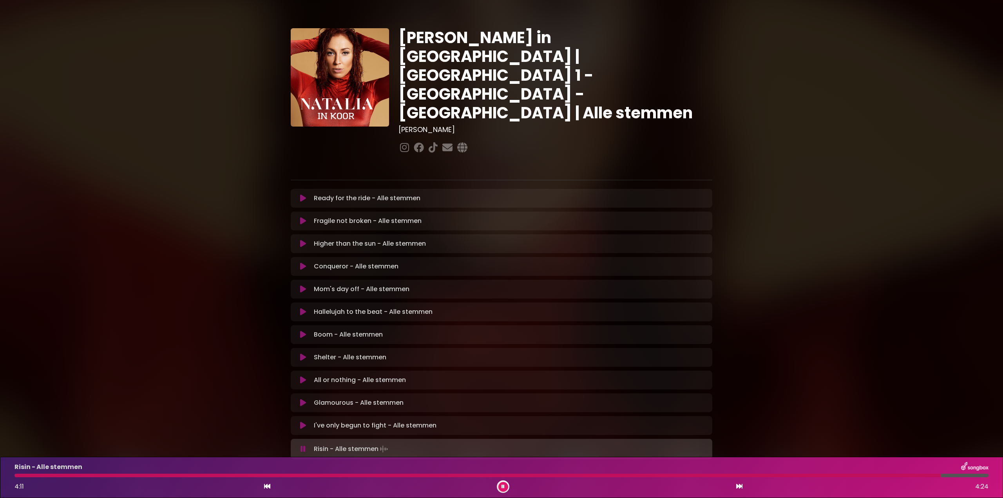
click at [301, 445] on icon at bounding box center [302, 449] width 5 height 8
